Goal: Transaction & Acquisition: Purchase product/service

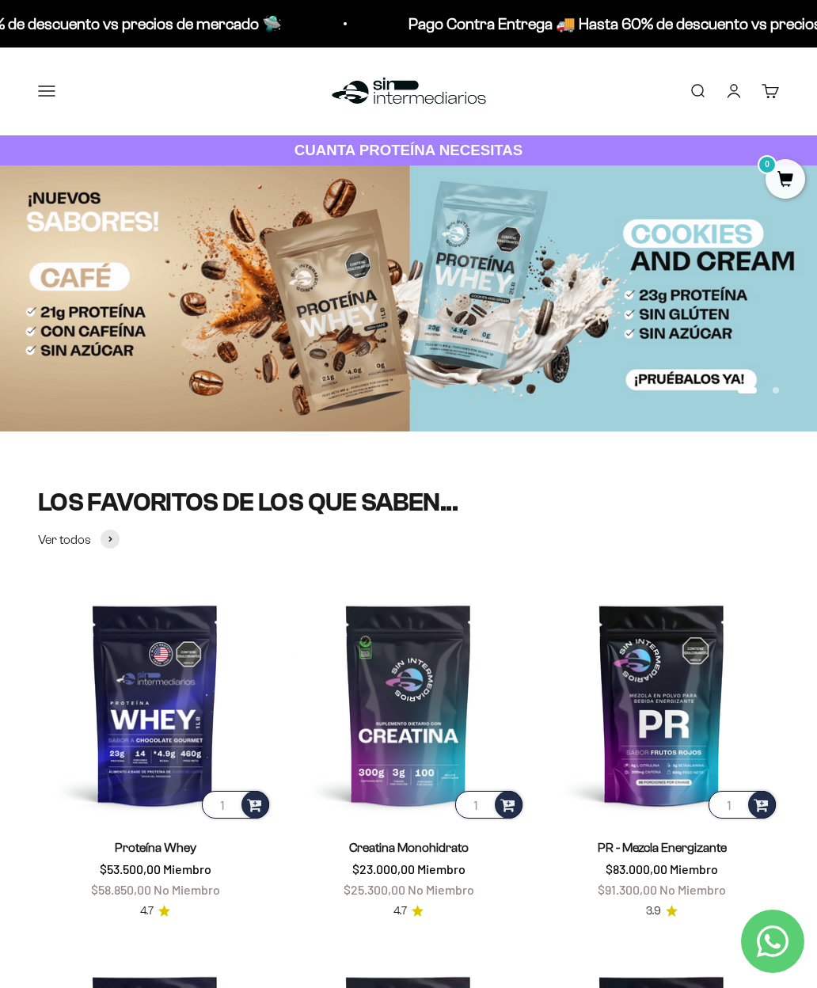
click at [55, 100] on button "Menú" at bounding box center [46, 90] width 17 height 17
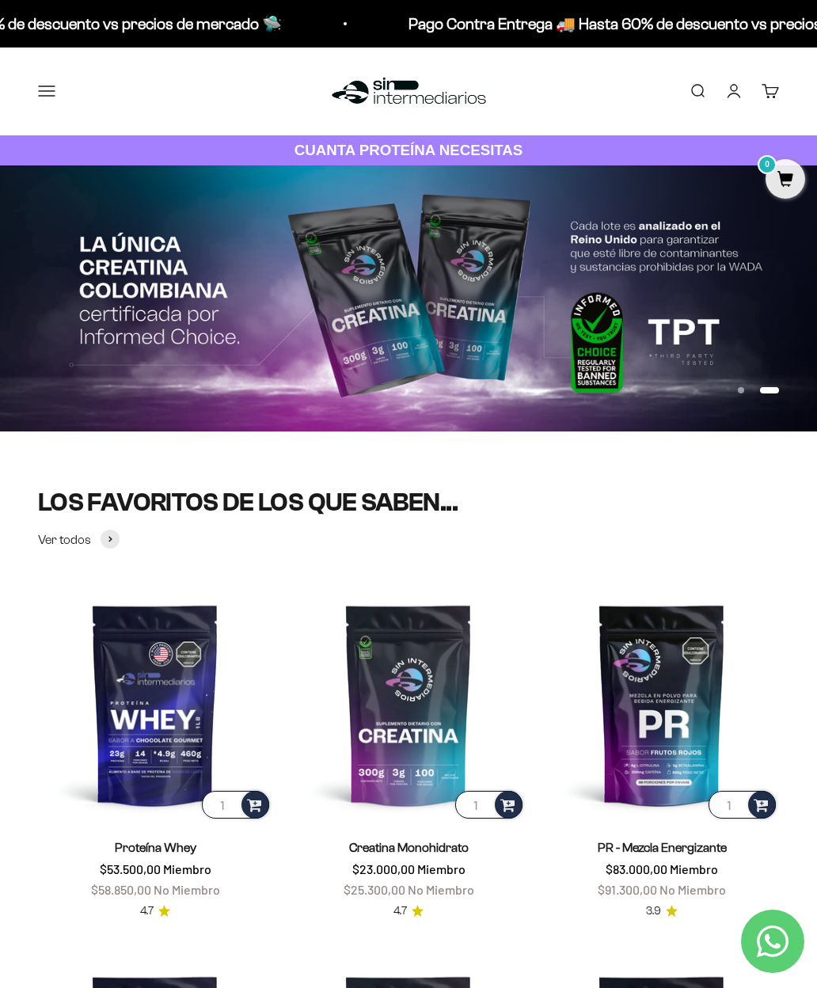
click at [0, 0] on button "Comprar" at bounding box center [0, 0] width 0 height 0
click at [0, 0] on span at bounding box center [0, 0] width 0 height 0
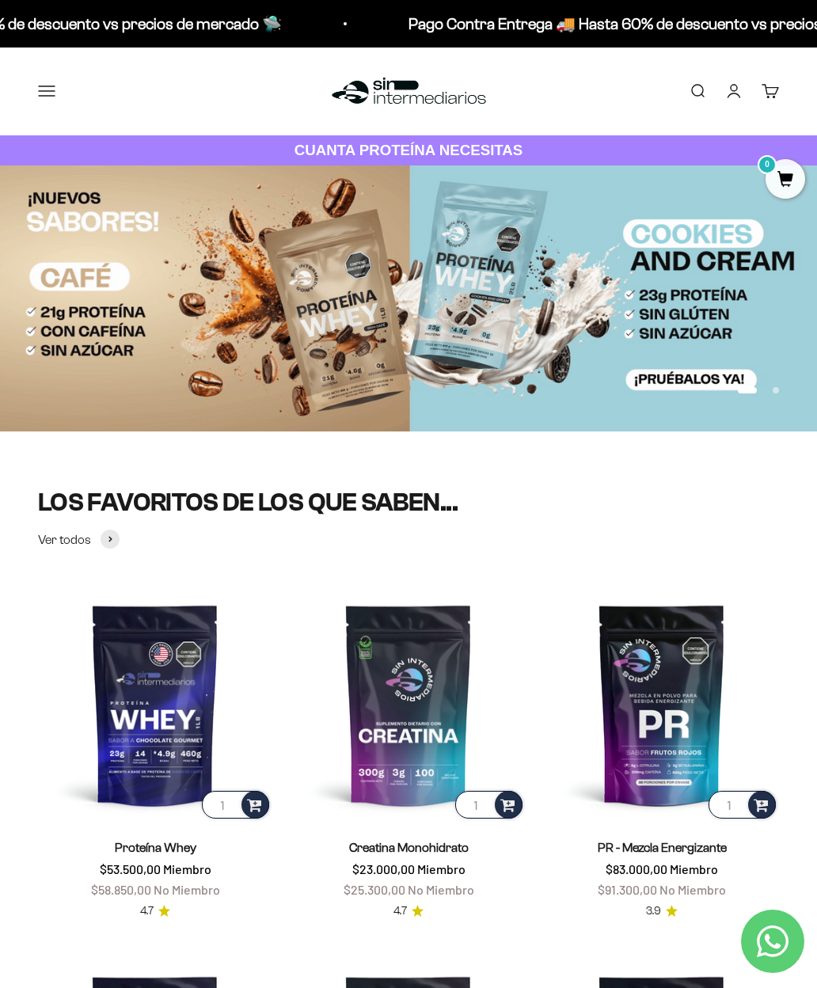
click at [0, 0] on link "Iso" at bounding box center [0, 0] width 0 height 0
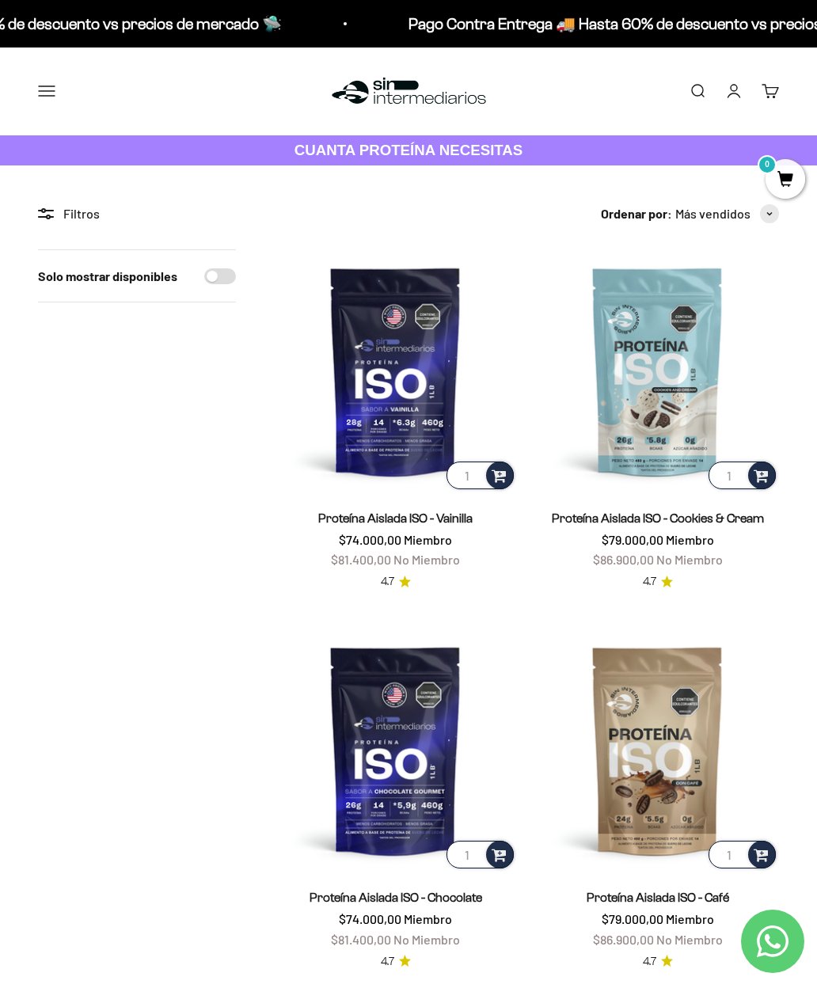
click at [389, 339] on img at bounding box center [395, 370] width 243 height 243
click at [46, 99] on button "Menú" at bounding box center [46, 90] width 17 height 17
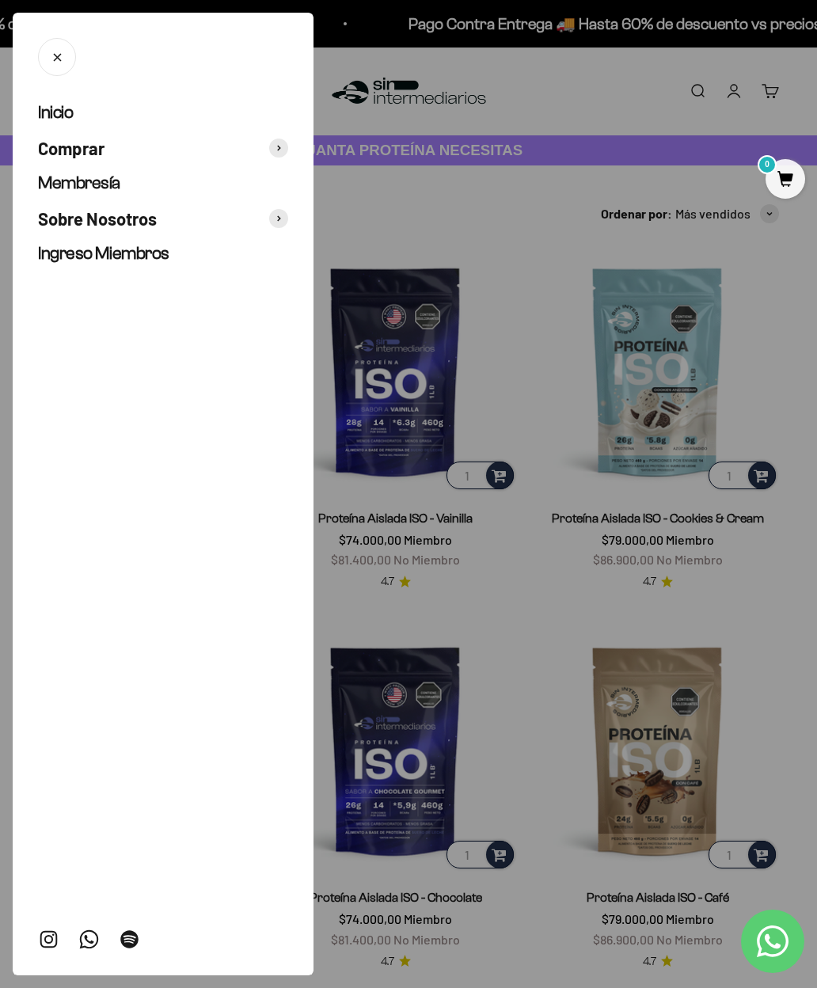
click at [286, 148] on span at bounding box center [278, 147] width 19 height 19
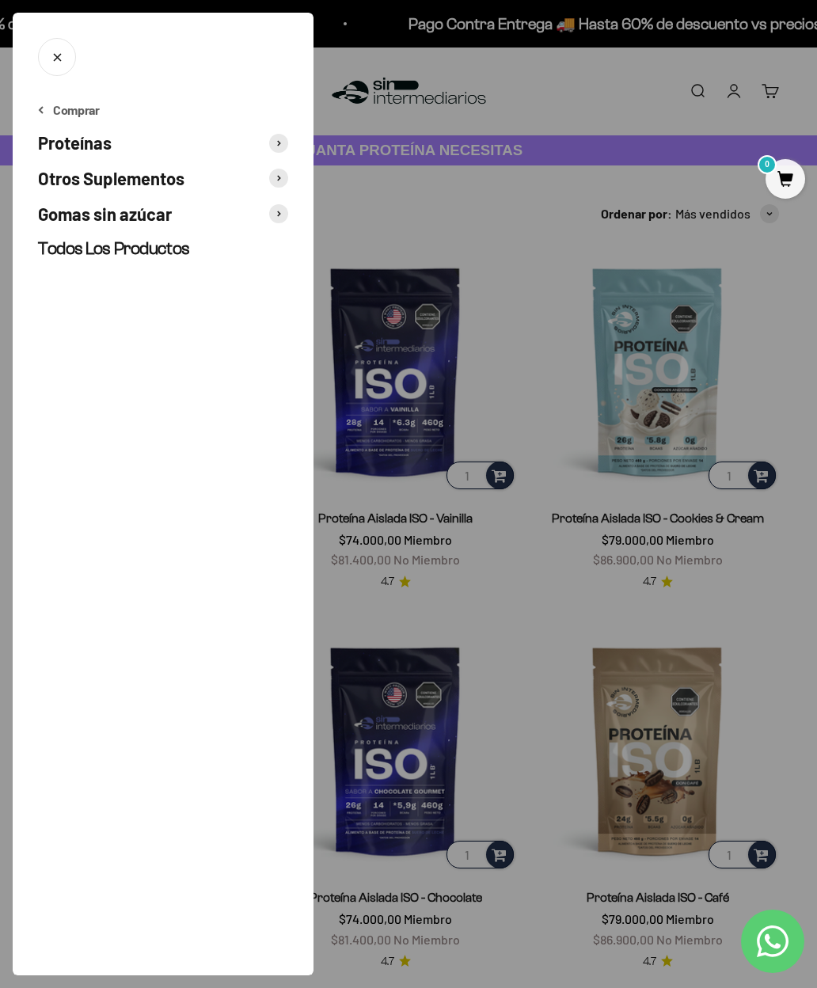
click at [275, 148] on span at bounding box center [278, 143] width 19 height 19
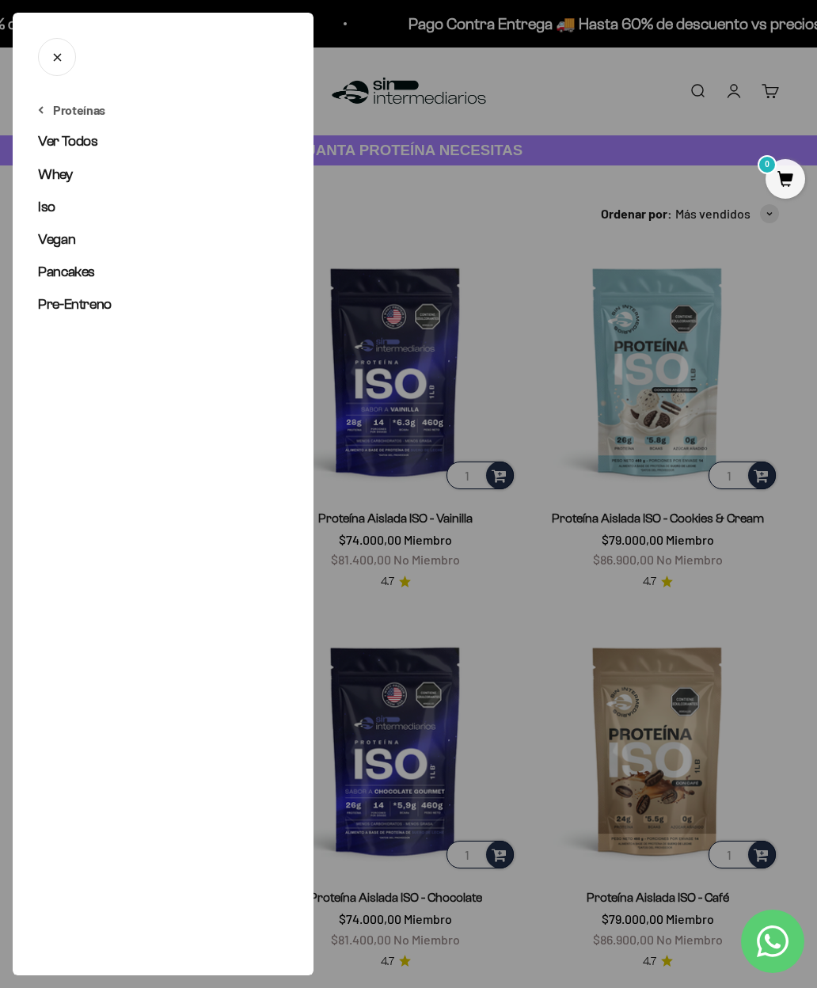
click at [58, 207] on link "Iso" at bounding box center [163, 207] width 250 height 20
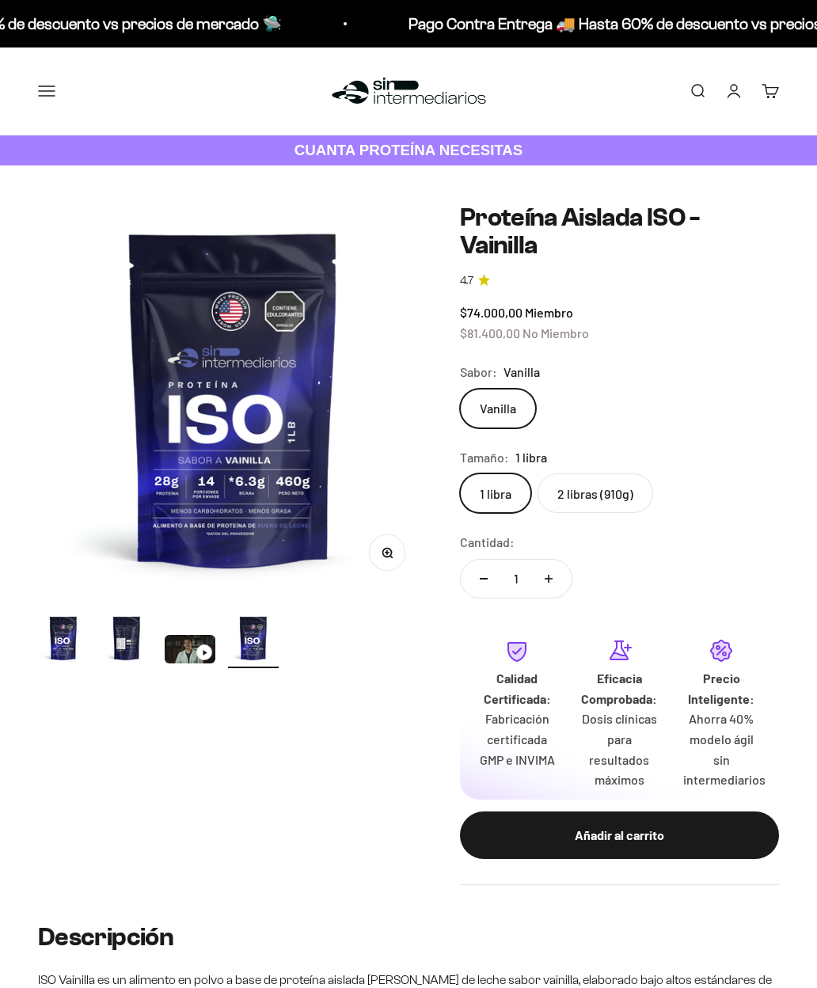
scroll to position [0, 1198]
click at [594, 489] on label "2 libras (910g)" at bounding box center [595, 493] width 116 height 40
click at [460, 473] on input "2 libras (910g)" at bounding box center [459, 472] width 1 height 1
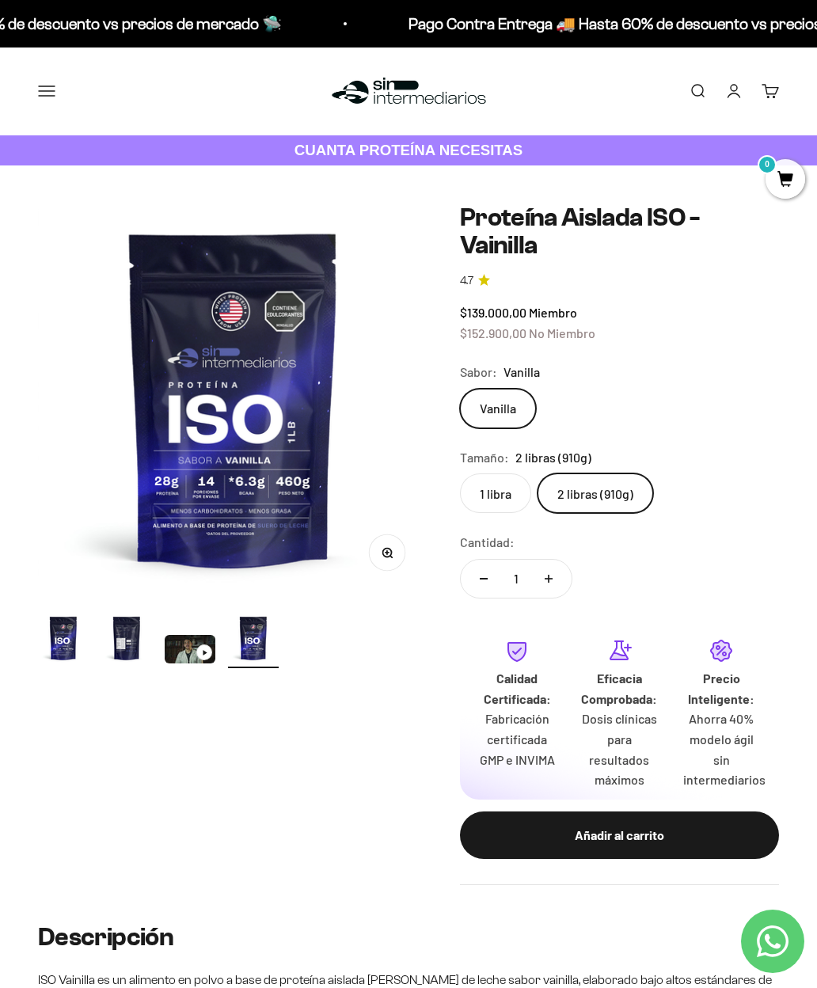
click at [510, 488] on label "1 libra" at bounding box center [495, 493] width 71 height 40
click at [460, 473] on input "1 libra" at bounding box center [459, 472] width 1 height 1
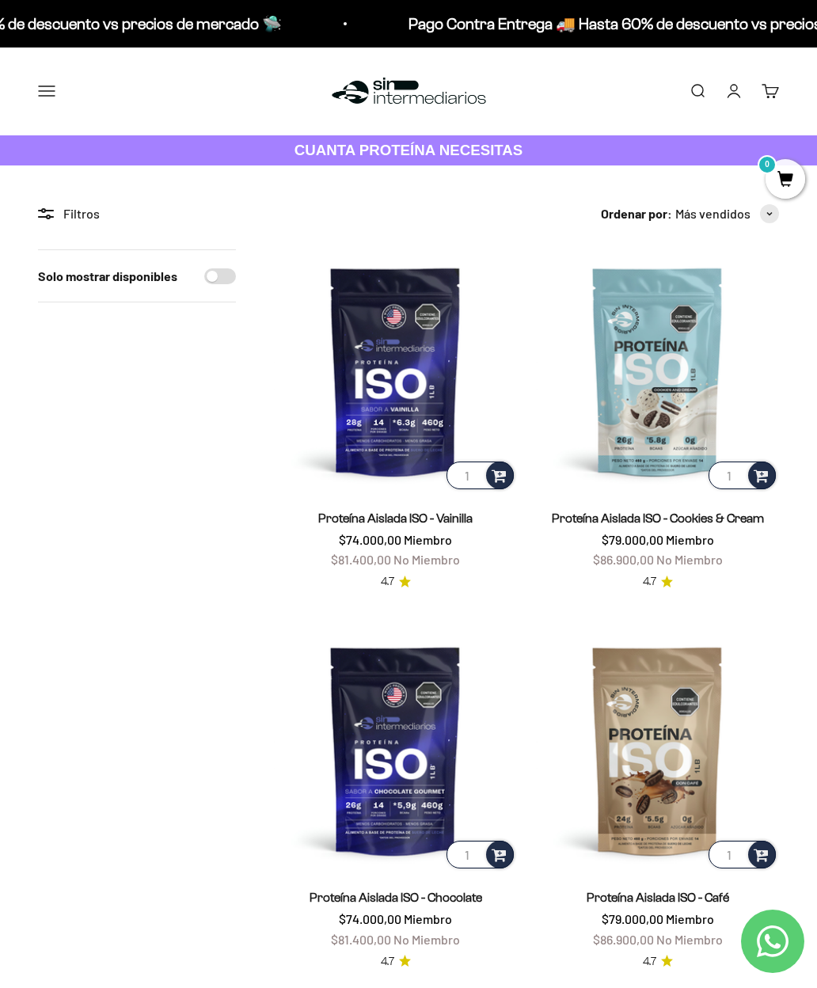
click at [47, 93] on button "Menú" at bounding box center [46, 90] width 17 height 17
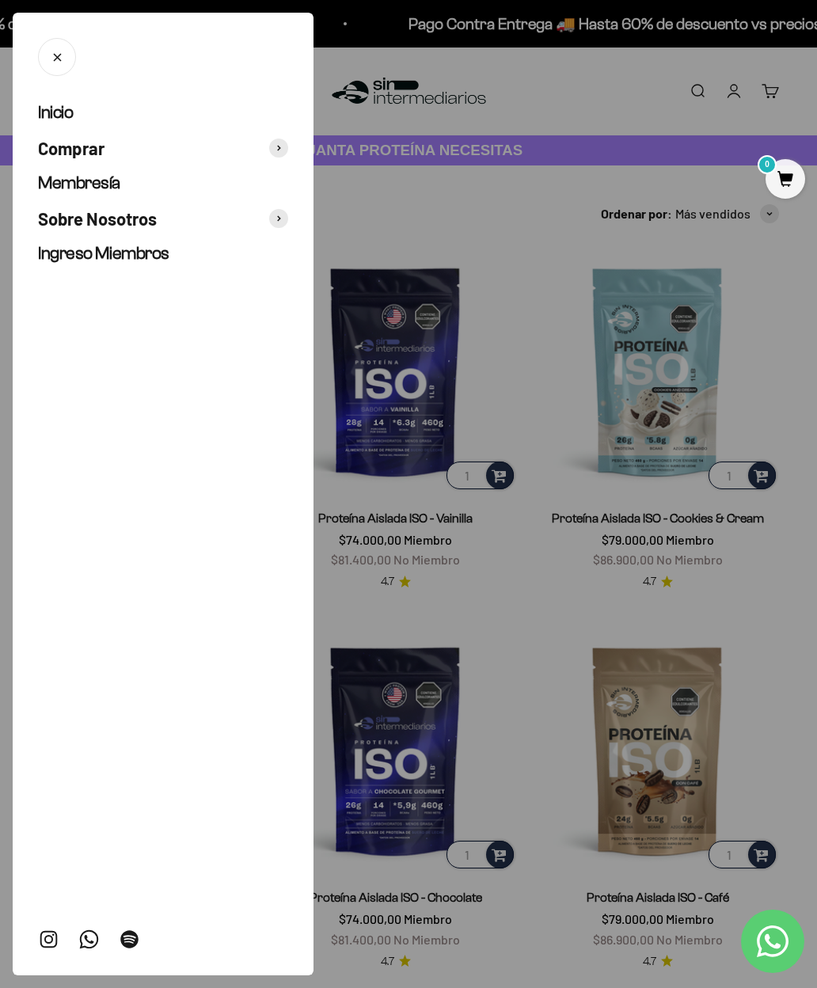
click at [283, 145] on span at bounding box center [278, 147] width 19 height 19
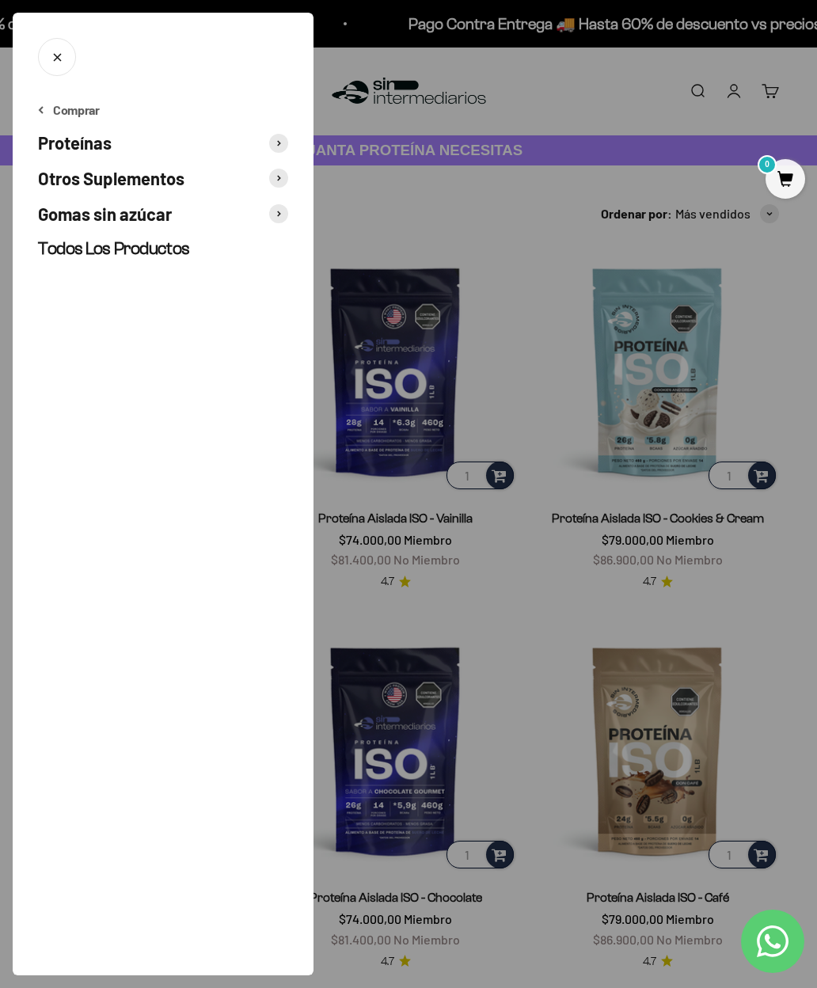
click at [286, 186] on button "Otros Suplementos" at bounding box center [163, 178] width 250 height 23
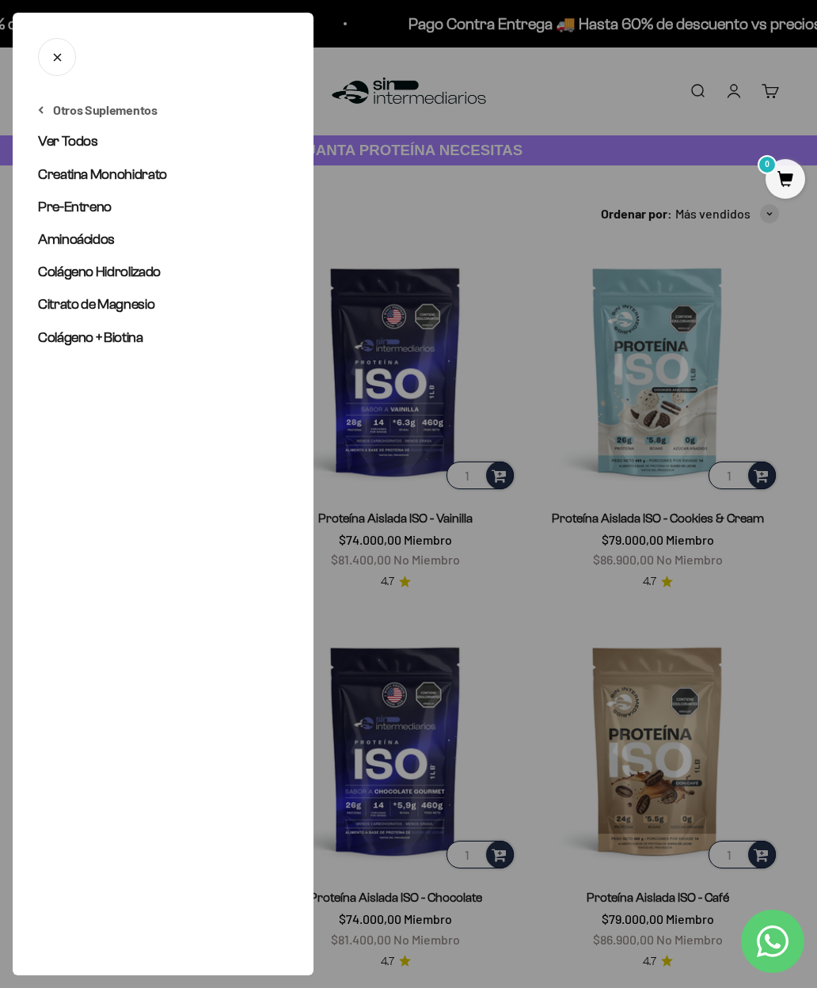
click at [66, 181] on span "Creatina Monohidrato" at bounding box center [102, 174] width 129 height 16
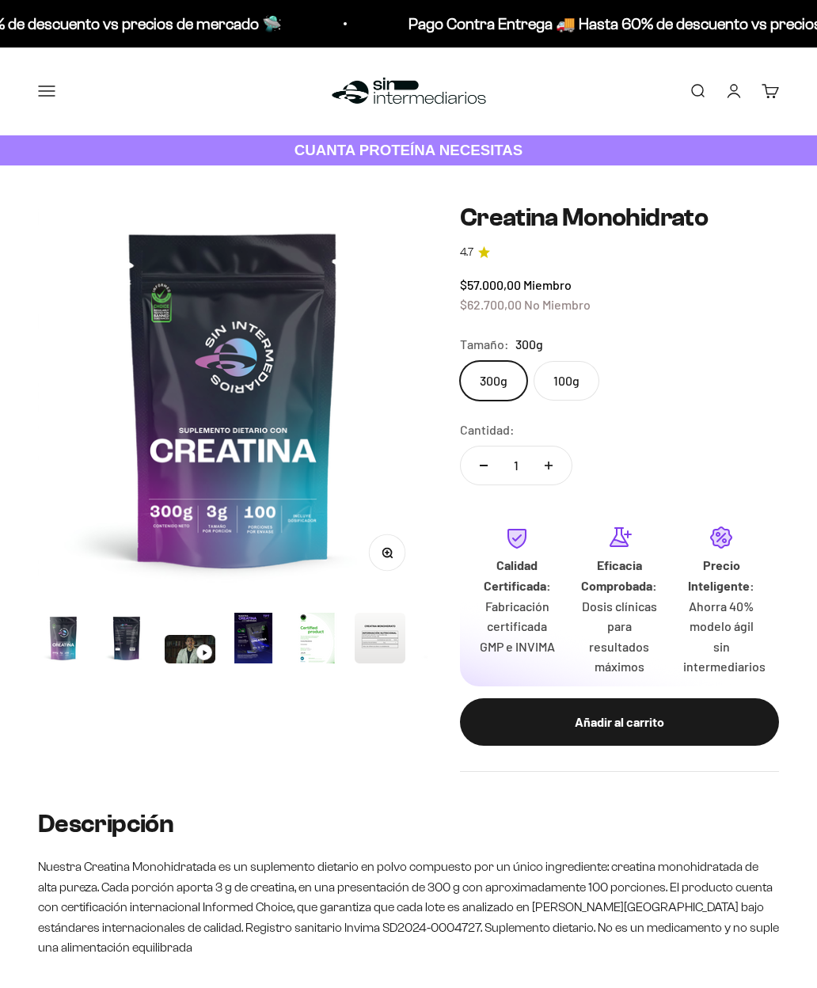
scroll to position [0, 3196]
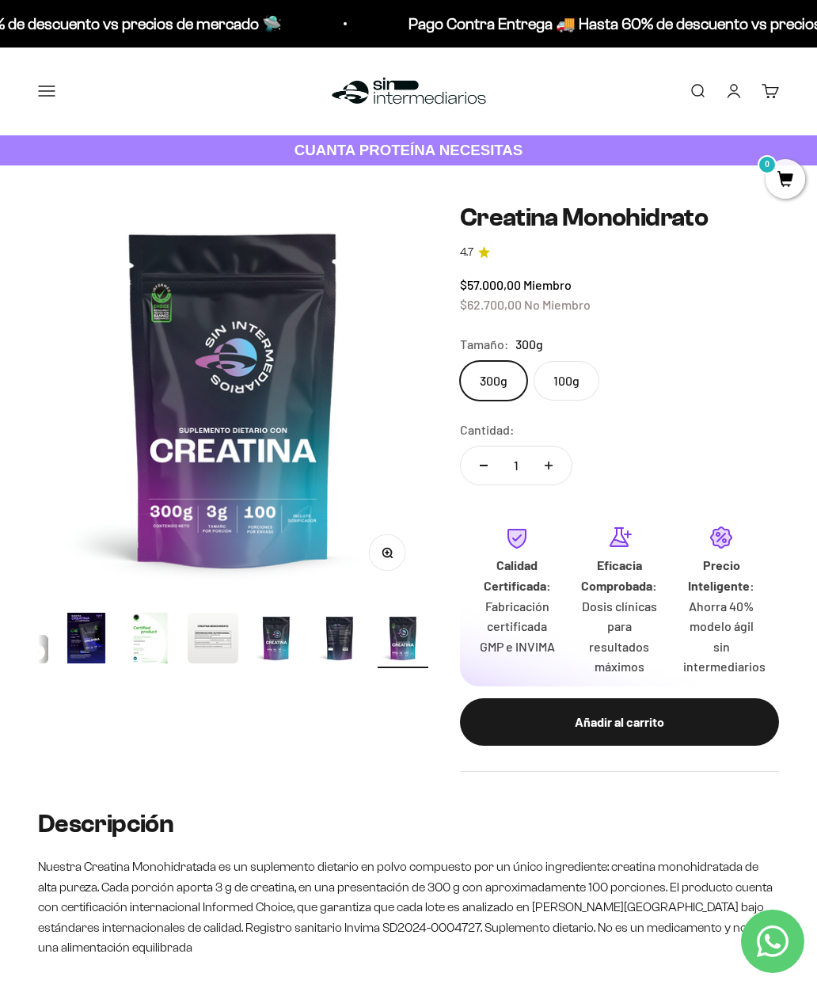
click at [593, 362] on div "300g 100g" at bounding box center [619, 381] width 319 height 40
click at [580, 387] on label "100g" at bounding box center [566, 381] width 66 height 40
click at [460, 361] on input "100g" at bounding box center [459, 360] width 1 height 1
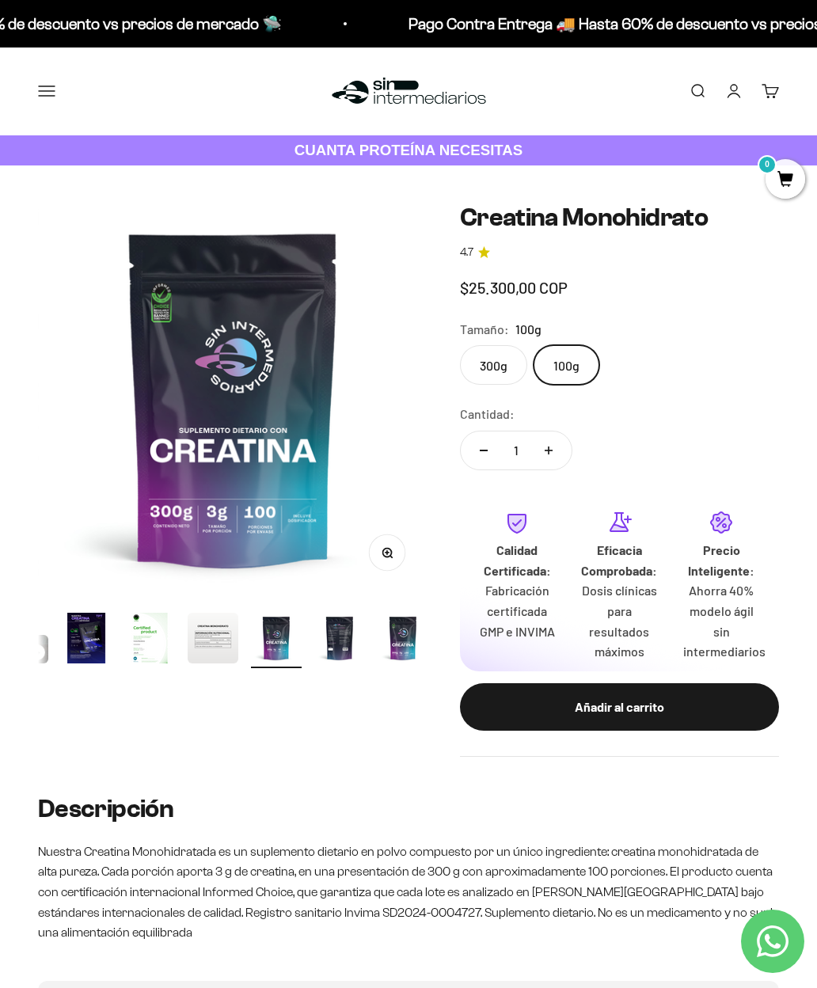
scroll to position [0, 2397]
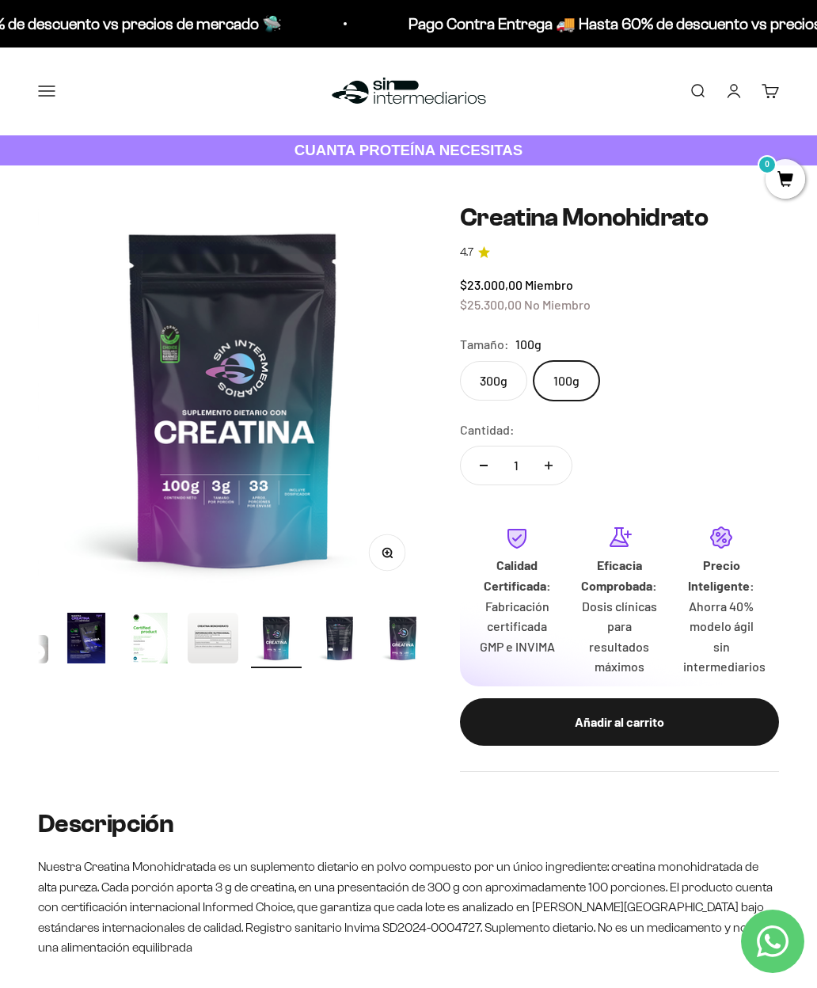
click at [491, 373] on label "300g" at bounding box center [493, 381] width 67 height 40
click at [460, 361] on input "300g" at bounding box center [459, 360] width 1 height 1
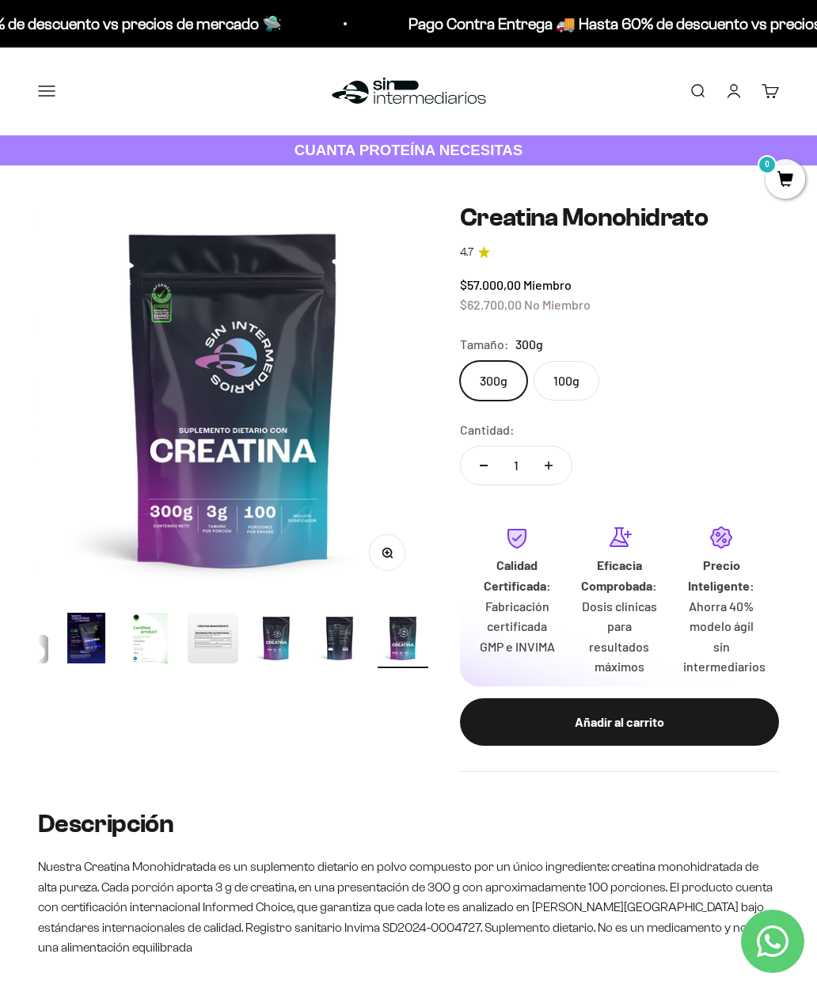
click at [42, 89] on button "Menú" at bounding box center [46, 90] width 17 height 17
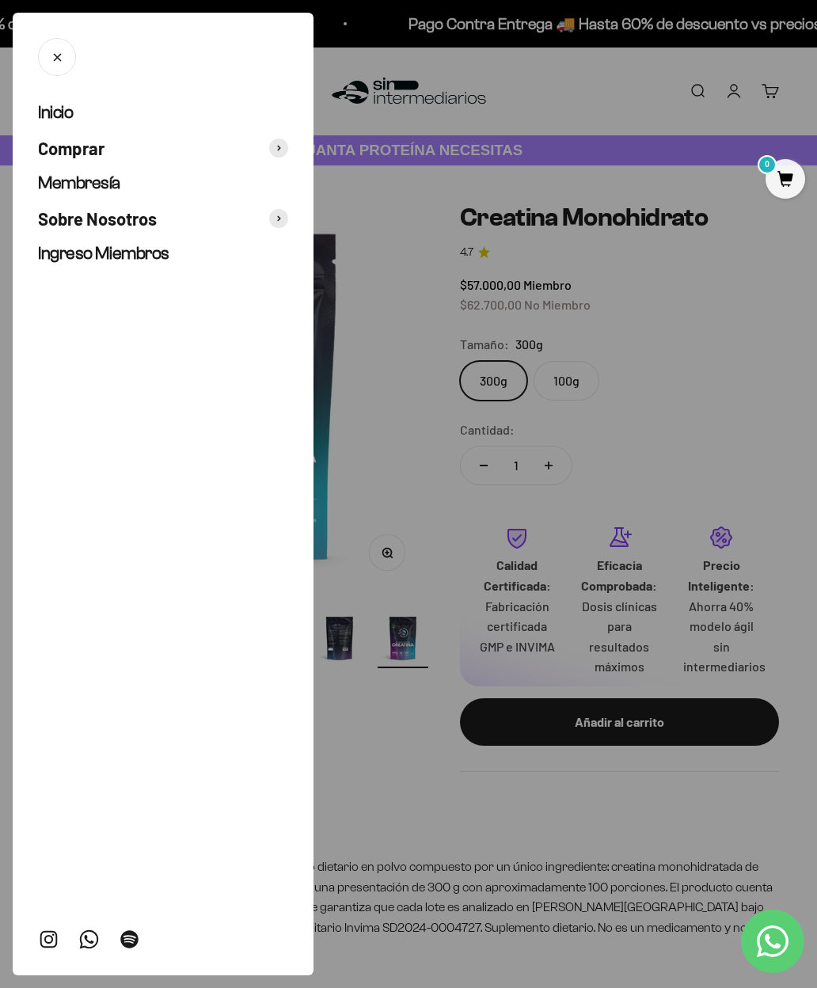
click at [279, 151] on span at bounding box center [278, 147] width 19 height 19
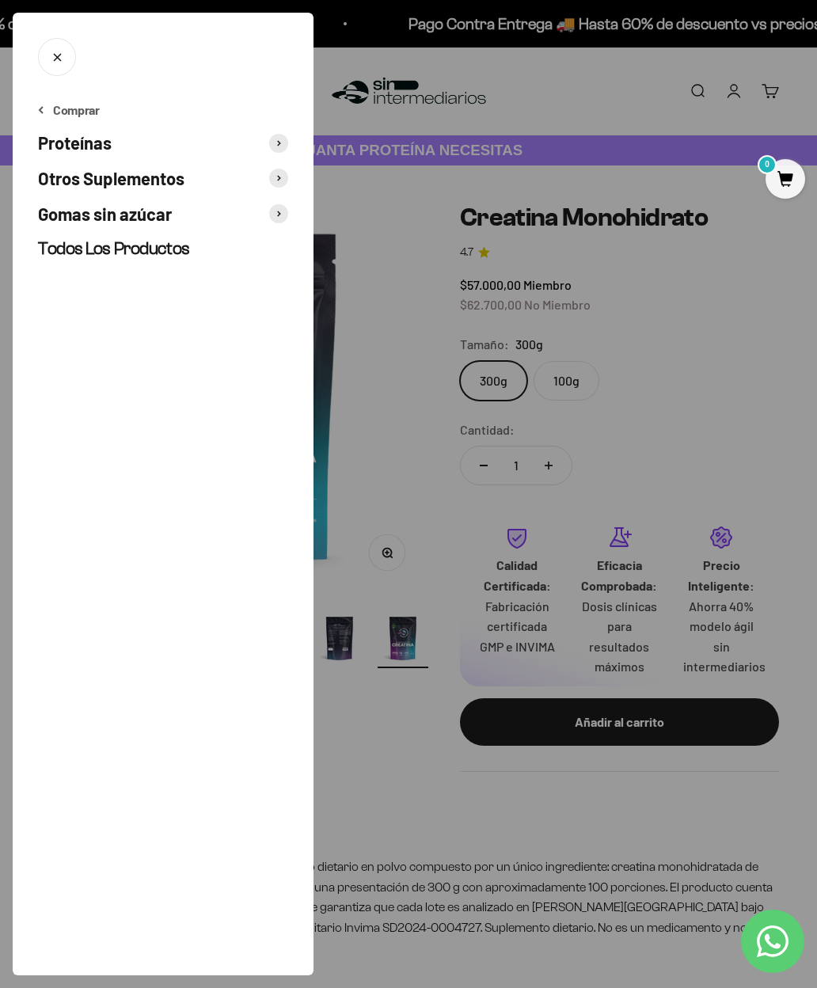
click at [285, 146] on span at bounding box center [278, 143] width 19 height 19
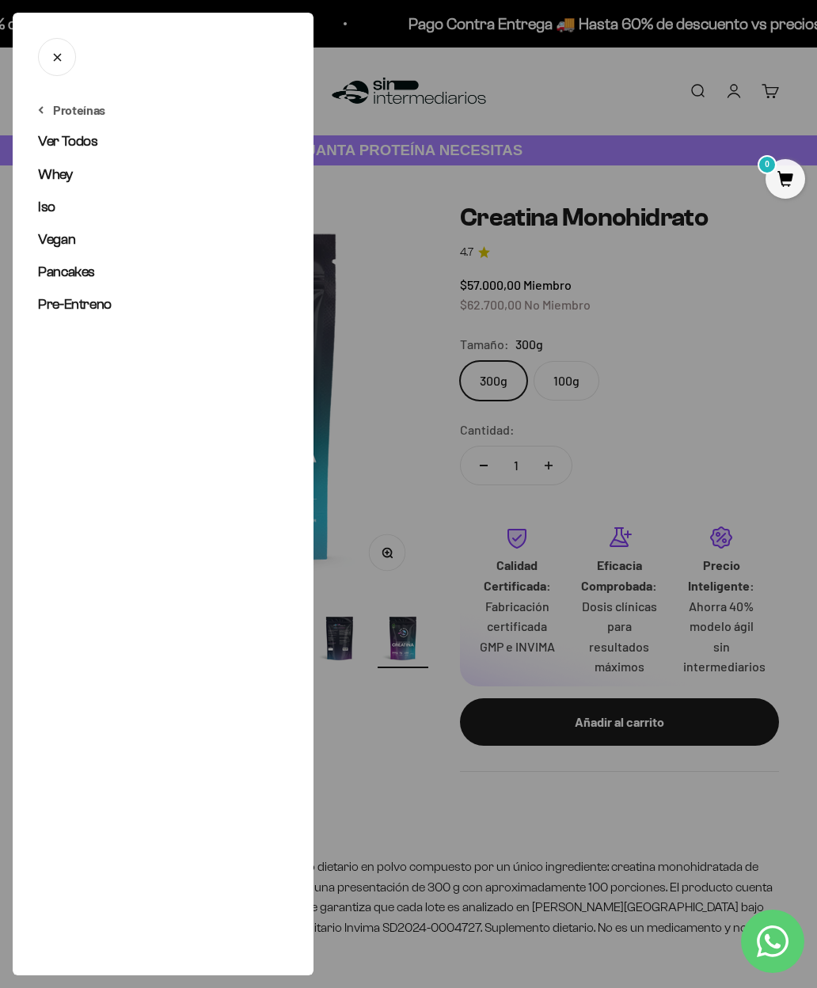
click at [70, 237] on span "Vegan" at bounding box center [56, 239] width 37 height 16
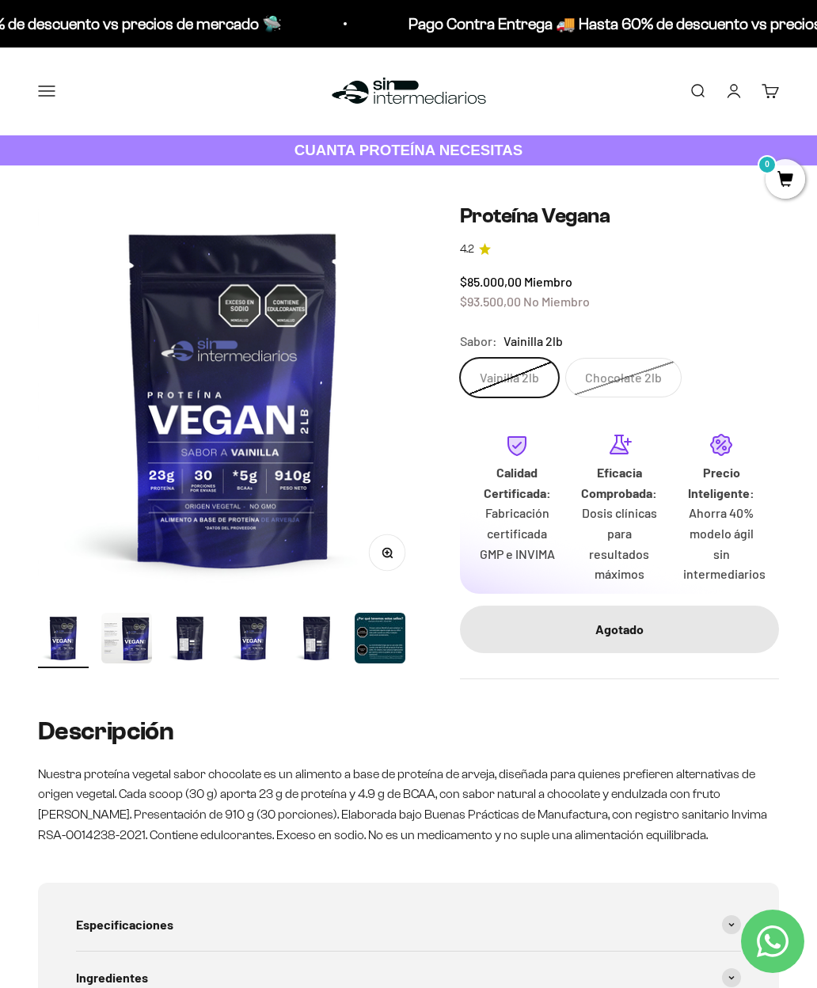
click at [44, 97] on button "Menú" at bounding box center [46, 90] width 17 height 17
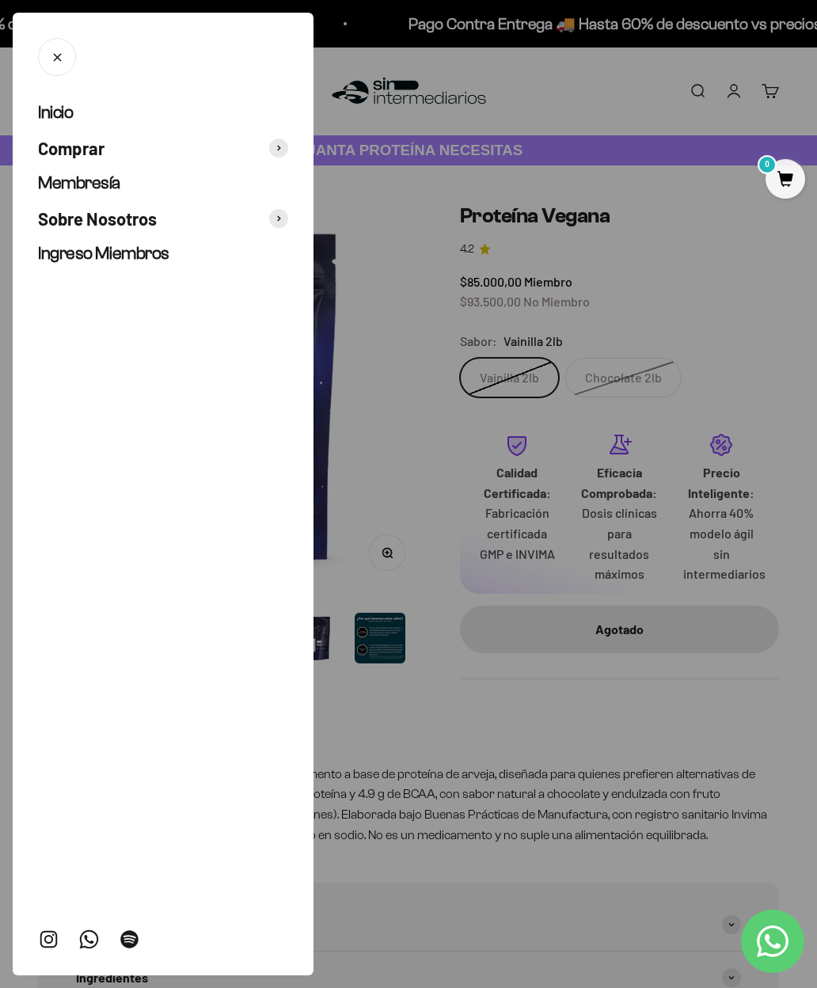
click at [284, 141] on span at bounding box center [278, 147] width 19 height 19
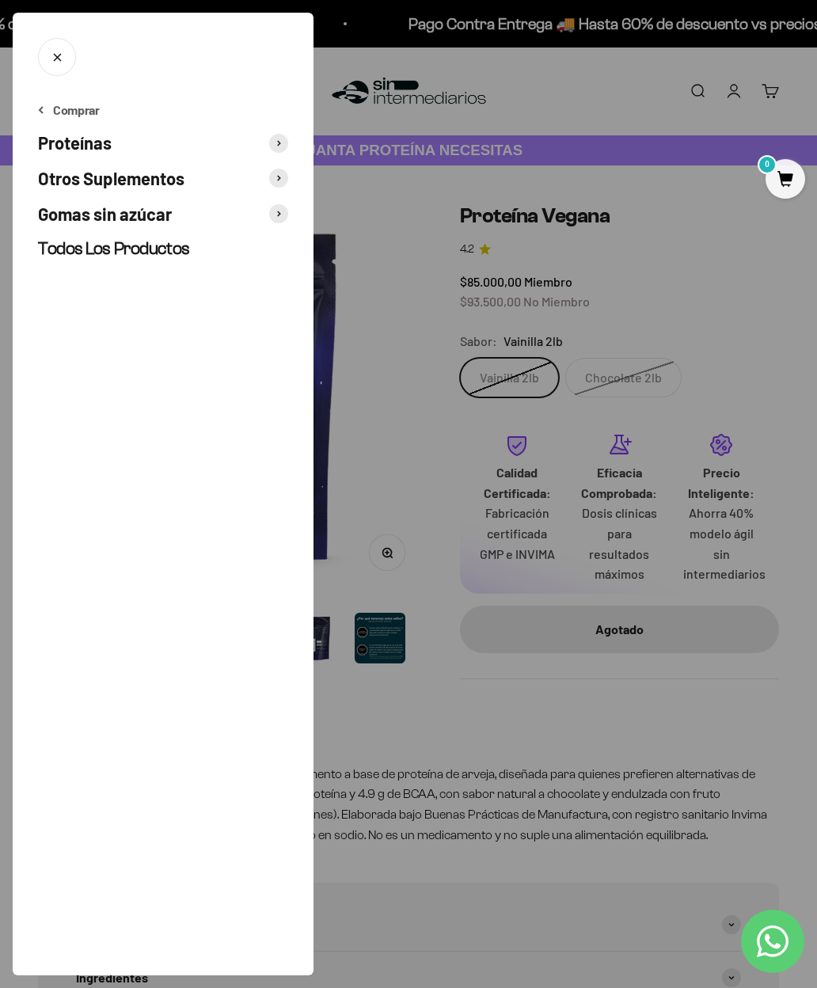
click at [277, 143] on icon at bounding box center [279, 143] width 4 height 6
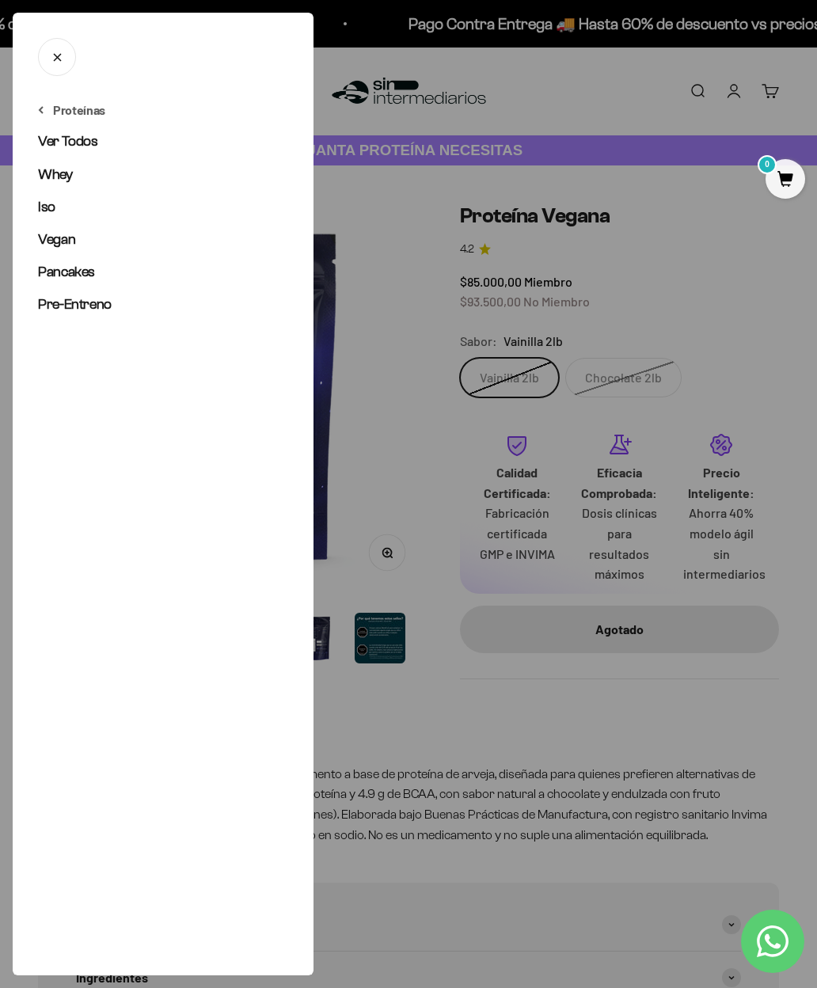
click at [51, 208] on span "Iso" at bounding box center [46, 207] width 17 height 16
